Goal: Transaction & Acquisition: Book appointment/travel/reservation

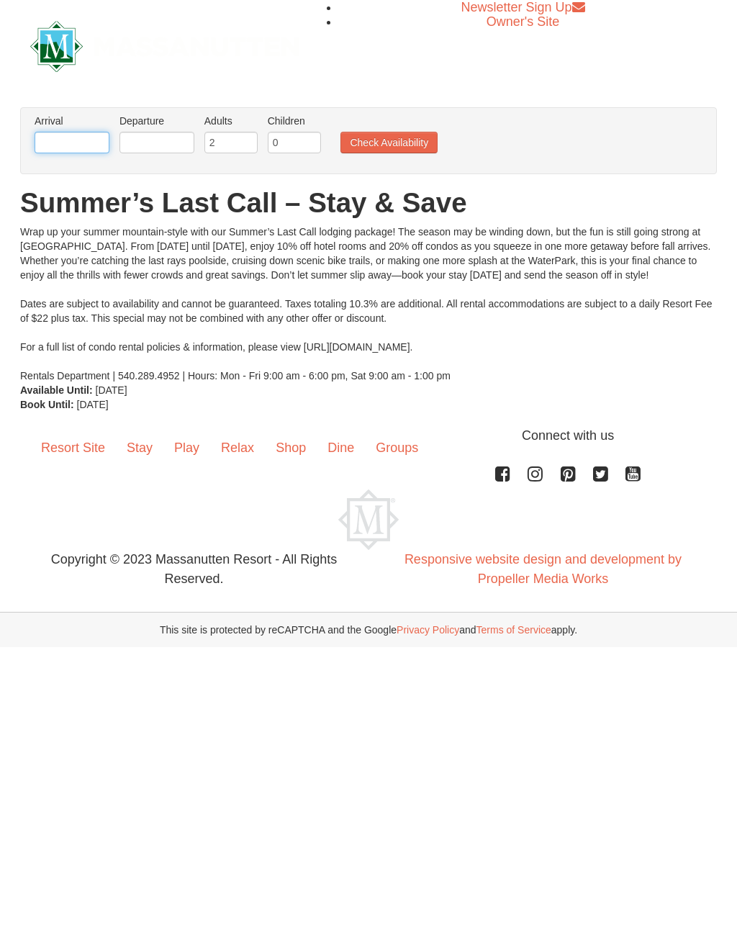
click at [77, 141] on input "text" at bounding box center [72, 143] width 75 height 22
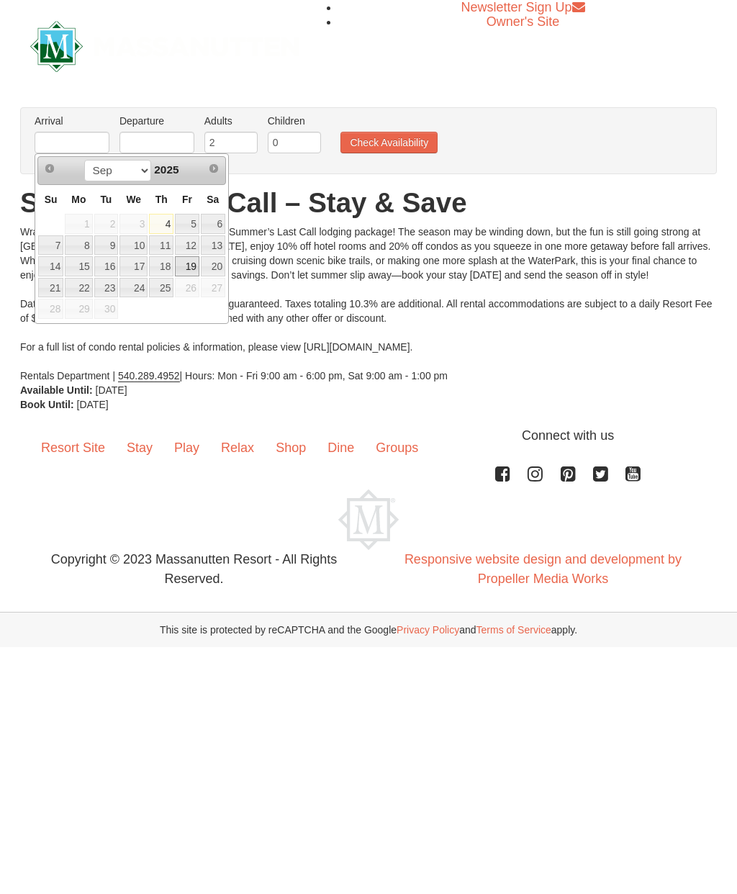
click at [196, 260] on link "19" at bounding box center [187, 266] width 24 height 20
type input "[DATE]"
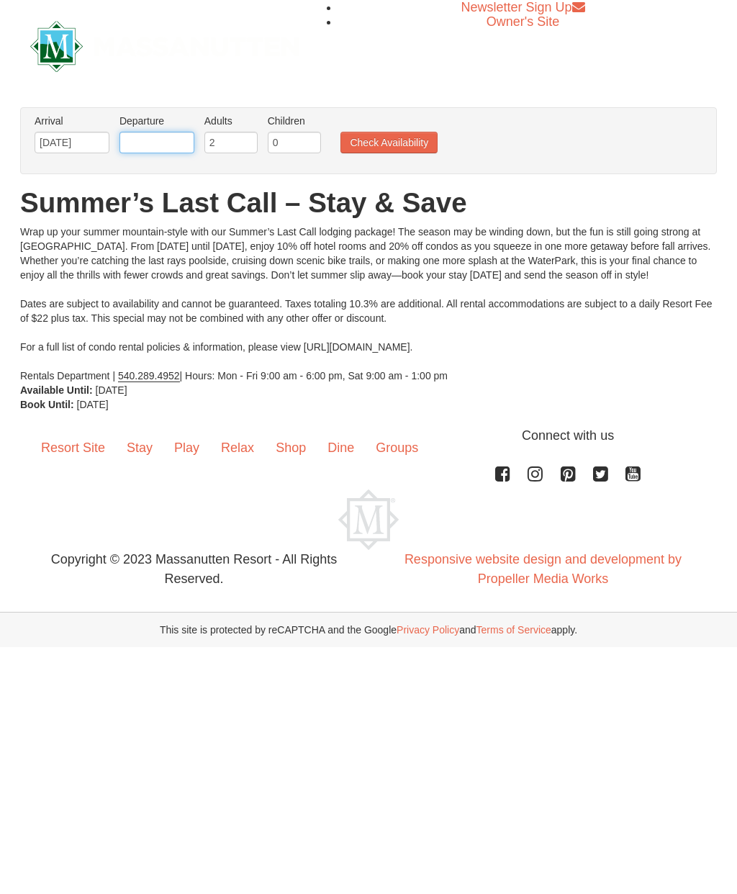
click at [184, 132] on input "text" at bounding box center [156, 143] width 75 height 22
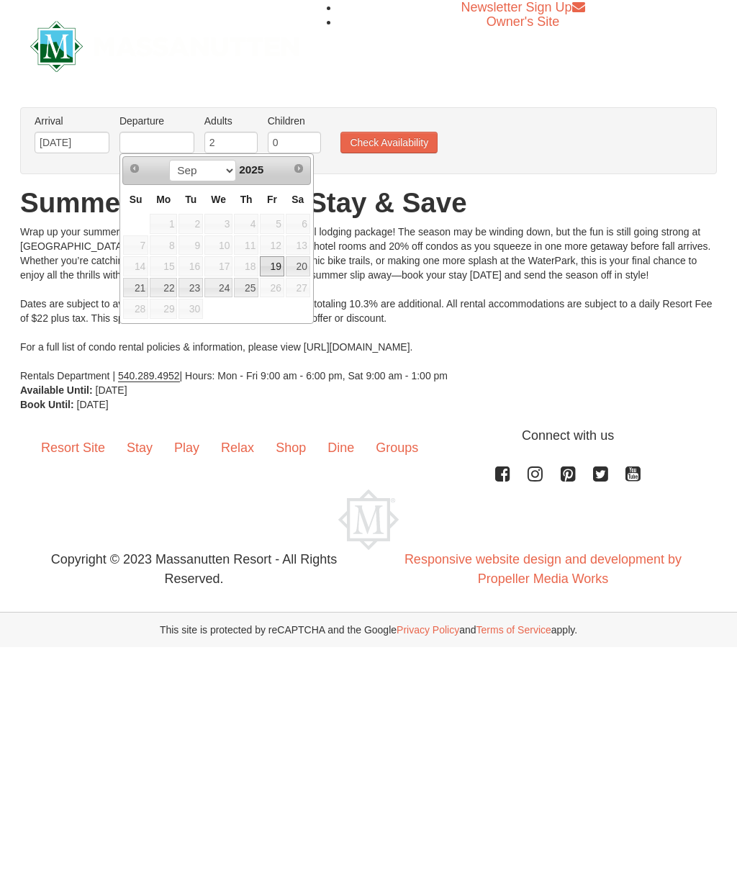
click at [138, 292] on link "21" at bounding box center [135, 288] width 25 height 20
type input "[DATE]"
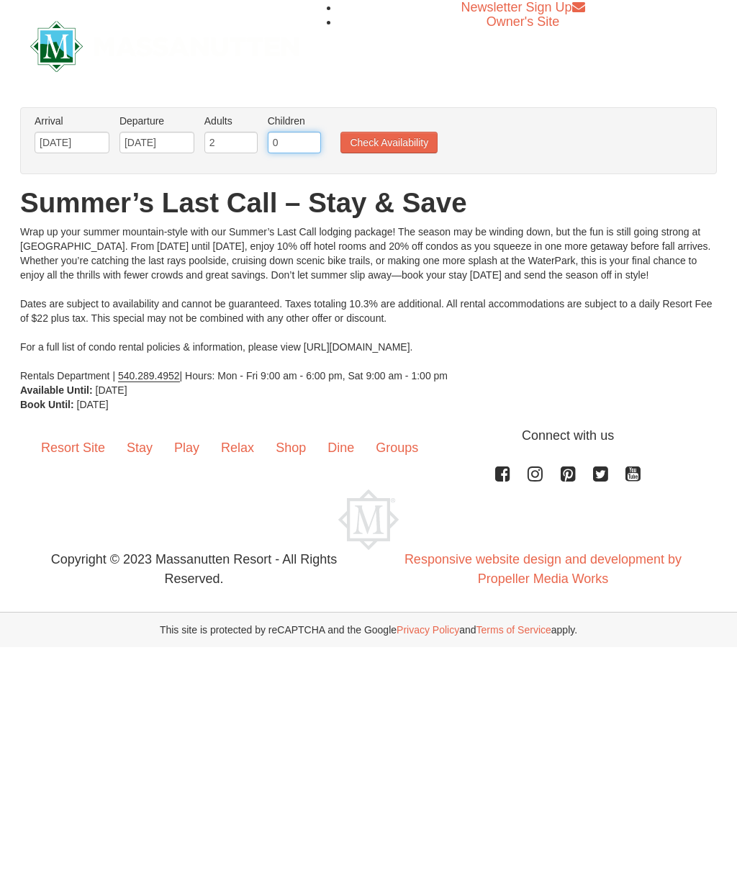
click at [299, 145] on input "0" at bounding box center [294, 143] width 53 height 22
type input "2"
click at [417, 135] on button "Check Availability" at bounding box center [388, 143] width 97 height 22
click at [387, 150] on button "Check Availability" at bounding box center [388, 143] width 97 height 22
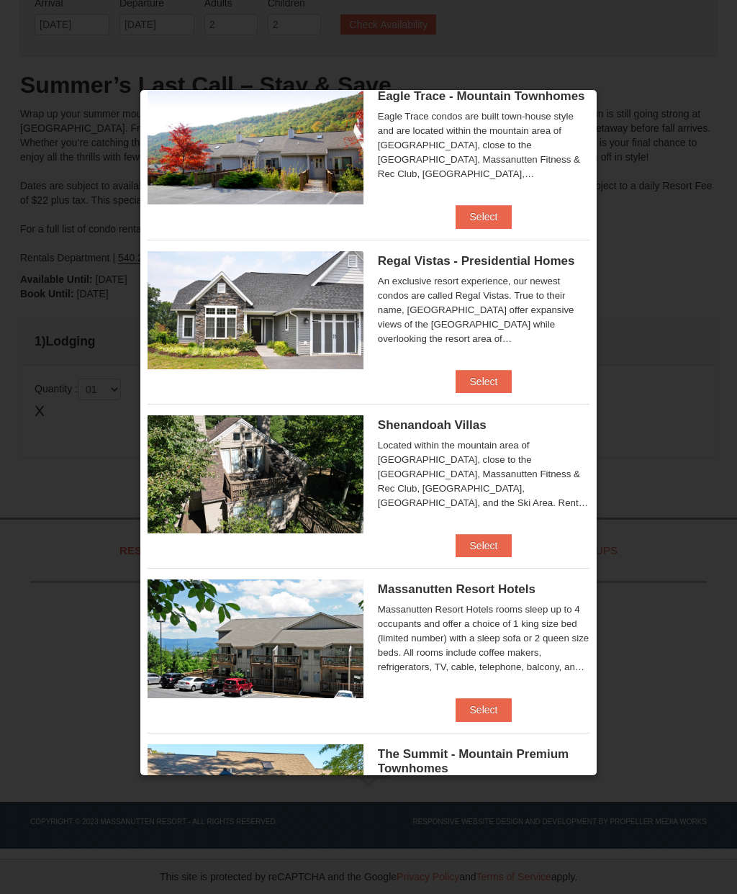
scroll to position [69, 0]
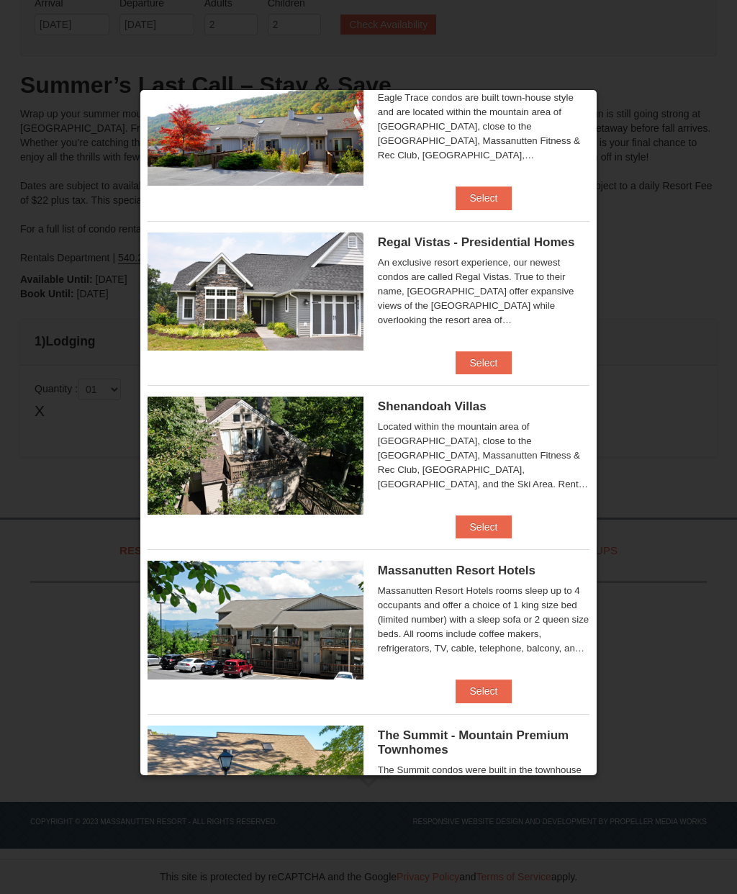
click at [506, 682] on button "Select" at bounding box center [484, 691] width 57 height 23
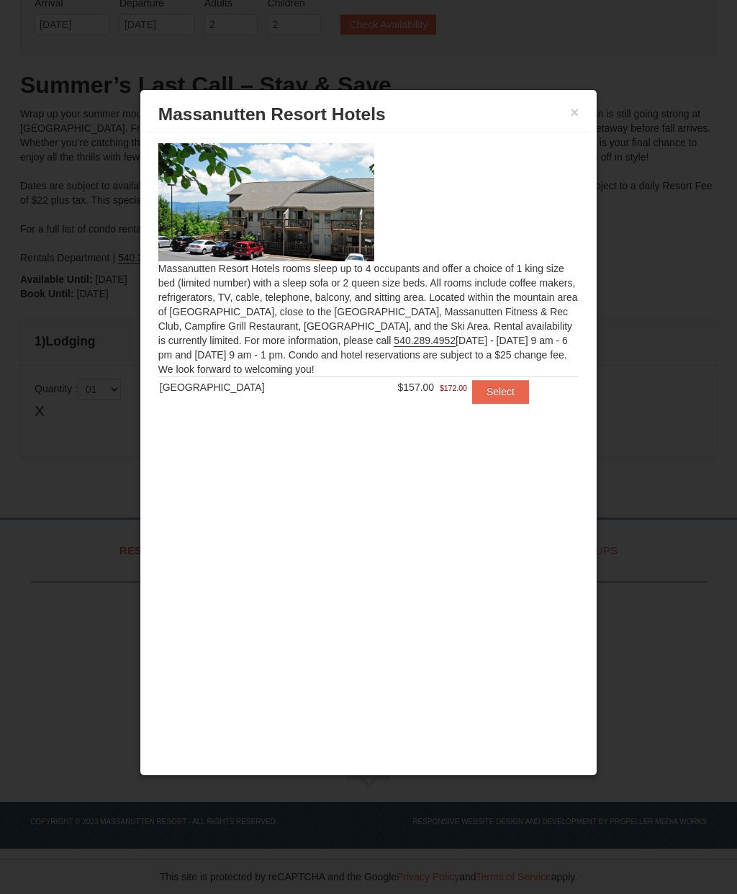
click at [488, 391] on button "Select" at bounding box center [500, 391] width 57 height 23
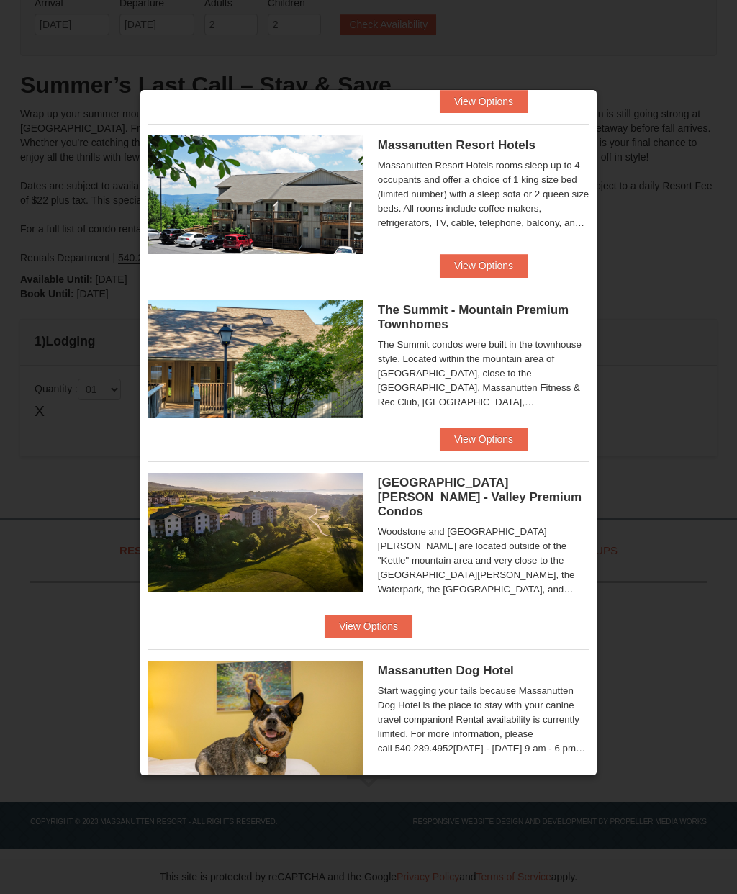
scroll to position [495, 0]
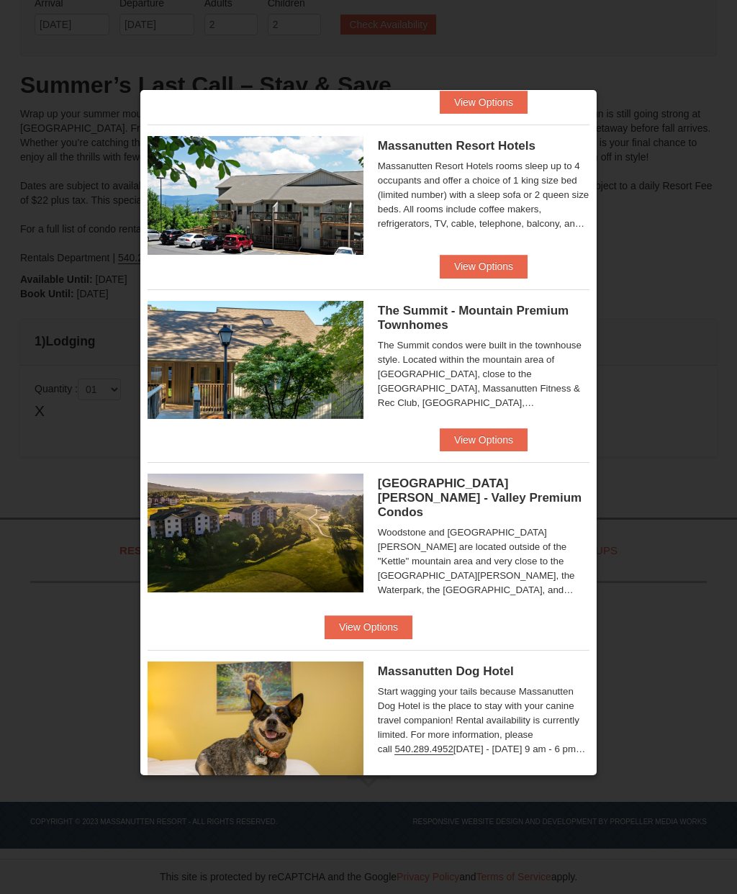
click at [412, 615] on button "View Options" at bounding box center [369, 626] width 88 height 23
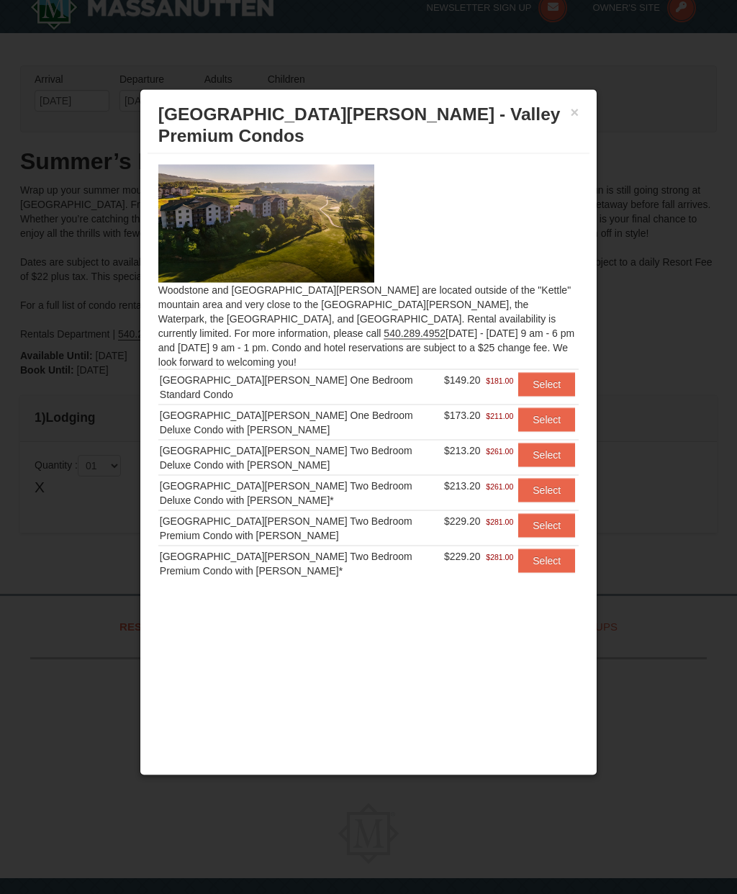
scroll to position [0, 0]
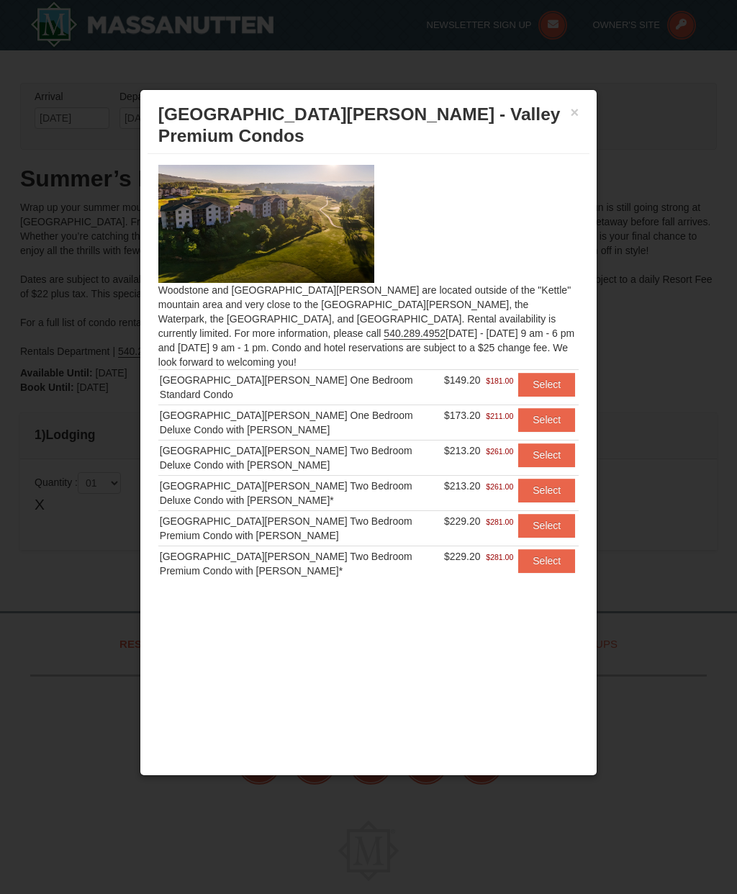
click at [559, 443] on button "Select" at bounding box center [546, 454] width 57 height 23
